Goal: Task Accomplishment & Management: Use online tool/utility

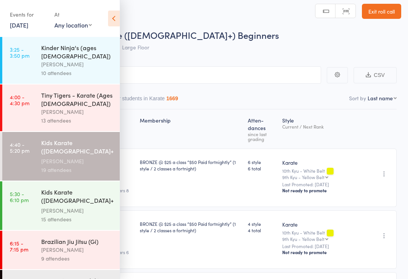
click at [58, 206] on div "[PERSON_NAME]" at bounding box center [77, 210] width 72 height 9
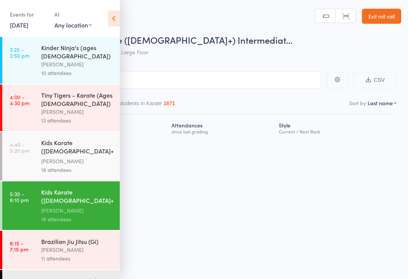
click at [117, 21] on icon at bounding box center [114, 19] width 12 height 16
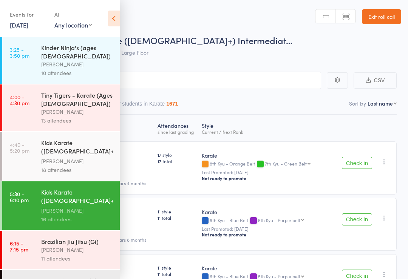
click at [114, 14] on icon at bounding box center [114, 19] width 12 height 16
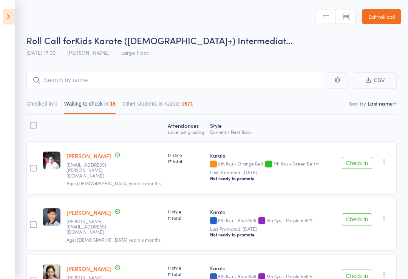
click at [32, 172] on label at bounding box center [33, 169] width 7 height 8
click at [31, 166] on input "checkbox" at bounding box center [31, 166] width 0 height 0
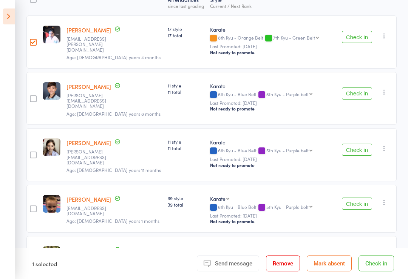
scroll to position [126, 0]
click at [31, 95] on div at bounding box center [33, 98] width 7 height 7
click at [31, 96] on input "checkbox" at bounding box center [31, 96] width 0 height 0
click at [34, 151] on div at bounding box center [33, 154] width 7 height 7
click at [31, 153] on input "checkbox" at bounding box center [31, 153] width 0 height 0
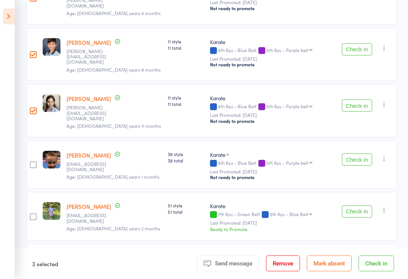
scroll to position [171, 0]
click at [31, 161] on div at bounding box center [33, 164] width 7 height 7
click at [31, 162] on input "checkbox" at bounding box center [31, 162] width 0 height 0
click at [34, 213] on div at bounding box center [33, 216] width 7 height 7
click at [31, 214] on input "checkbox" at bounding box center [31, 214] width 0 height 0
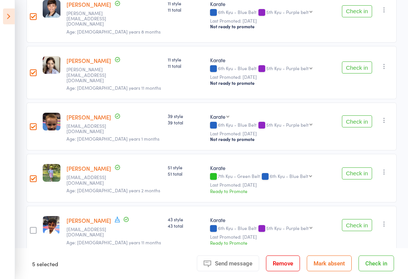
scroll to position [208, 0]
click at [31, 227] on div at bounding box center [33, 230] width 7 height 7
click at [31, 228] on input "checkbox" at bounding box center [31, 228] width 0 height 0
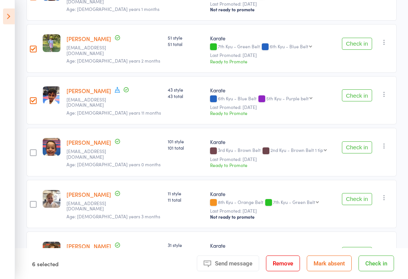
click at [31, 150] on div at bounding box center [33, 153] width 7 height 7
click at [31, 151] on input "checkbox" at bounding box center [31, 151] width 0 height 0
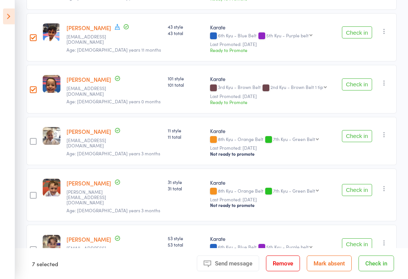
scroll to position [402, 0]
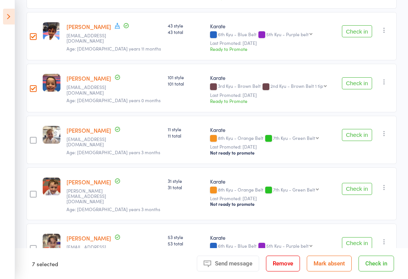
click at [378, 272] on button "Check in" at bounding box center [375, 264] width 35 height 16
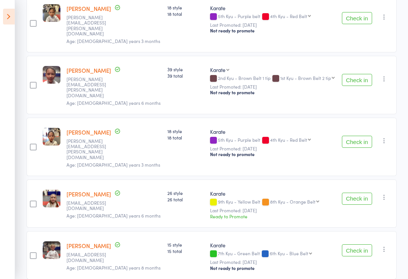
scroll to position [305, 0]
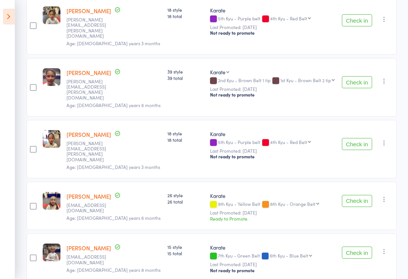
click at [35, 84] on div at bounding box center [33, 87] width 7 height 7
click at [31, 85] on input "checkbox" at bounding box center [31, 85] width 0 height 0
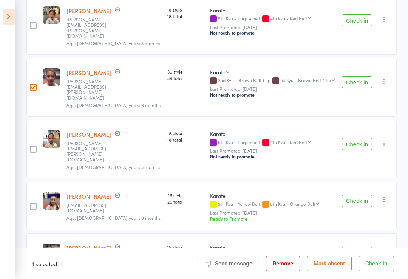
click at [36, 146] on div at bounding box center [33, 149] width 7 height 7
click at [31, 147] on input "checkbox" at bounding box center [31, 147] width 0 height 0
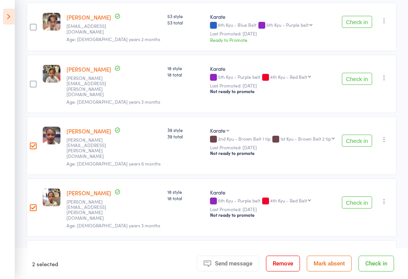
scroll to position [245, 0]
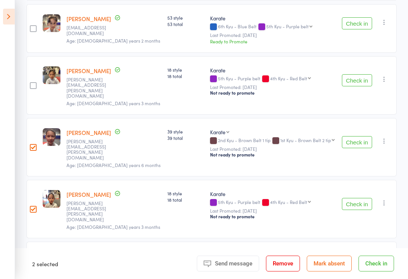
click at [32, 82] on div at bounding box center [33, 85] width 7 height 7
click at [31, 83] on input "checkbox" at bounding box center [31, 83] width 0 height 0
click at [31, 26] on div at bounding box center [33, 28] width 7 height 7
click at [31, 26] on input "checkbox" at bounding box center [31, 26] width 0 height 0
click at [378, 272] on button "Check in" at bounding box center [375, 264] width 35 height 16
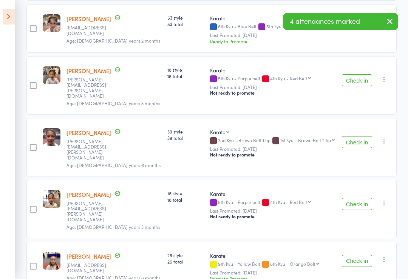
scroll to position [141, 0]
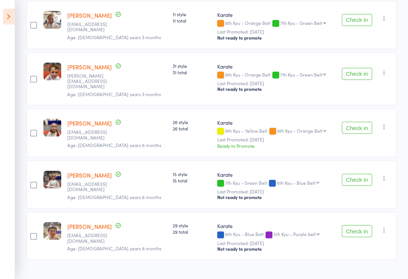
click at [359, 174] on button "Check in" at bounding box center [357, 180] width 30 height 12
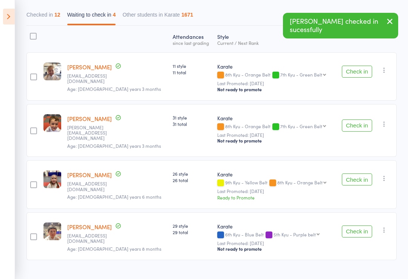
click at [360, 231] on button "Check in" at bounding box center [357, 232] width 30 height 12
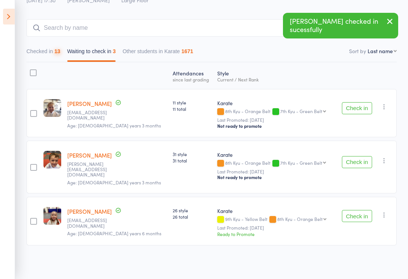
scroll to position [37, 0]
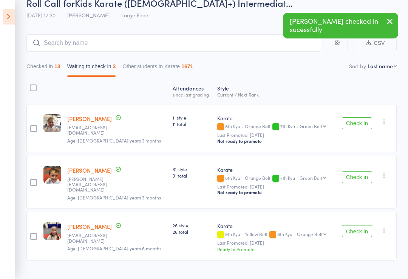
click at [7, 23] on icon at bounding box center [9, 17] width 12 height 16
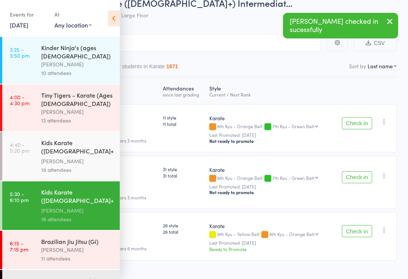
click at [51, 149] on div "Kids Karate ([DEMOGRAPHIC_DATA]+) Beginners" at bounding box center [77, 148] width 72 height 18
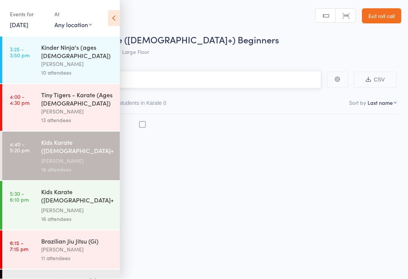
scroll to position [5, 0]
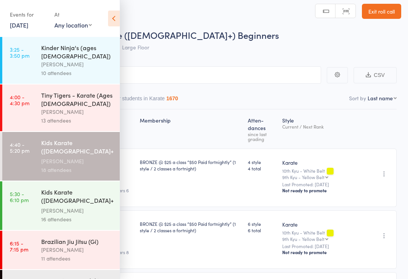
click at [117, 19] on icon at bounding box center [114, 19] width 12 height 16
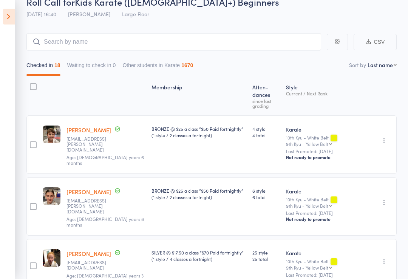
scroll to position [38, 0]
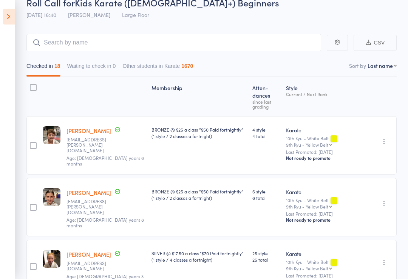
click at [7, 18] on icon at bounding box center [9, 17] width 12 height 16
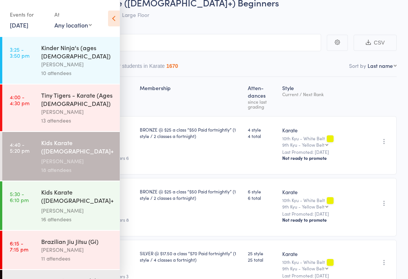
click at [50, 206] on div "[PERSON_NAME]" at bounding box center [77, 210] width 72 height 9
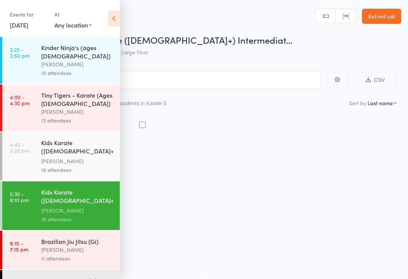
scroll to position [5, 0]
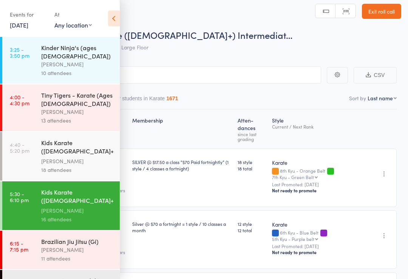
click at [115, 14] on icon at bounding box center [114, 19] width 12 height 16
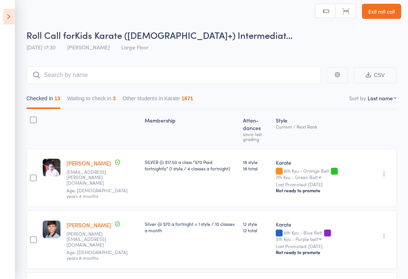
click at [103, 99] on button "Waiting to check in 3" at bounding box center [91, 100] width 49 height 17
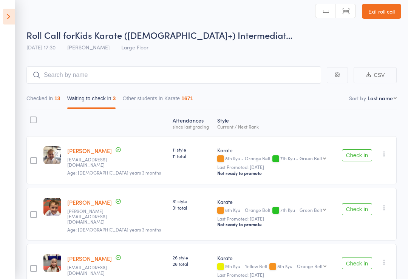
click at [360, 207] on button "Check in" at bounding box center [357, 209] width 30 height 12
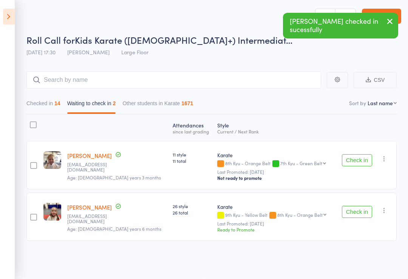
click at [363, 211] on button "Check in" at bounding box center [357, 212] width 30 height 12
